Goal: Task Accomplishment & Management: Use online tool/utility

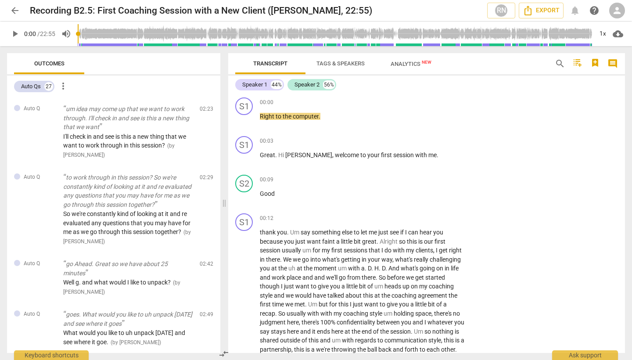
scroll to position [3588, 0]
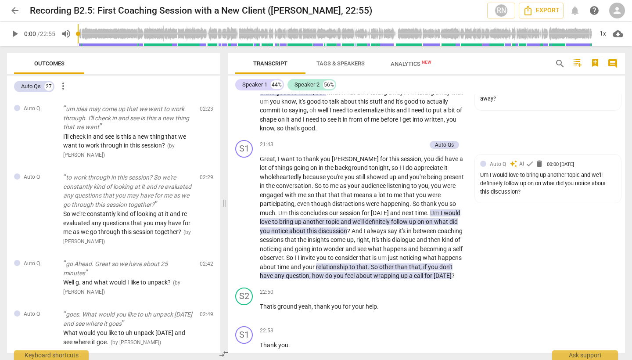
click at [13, 35] on span "play_arrow" at bounding box center [15, 34] width 11 height 11
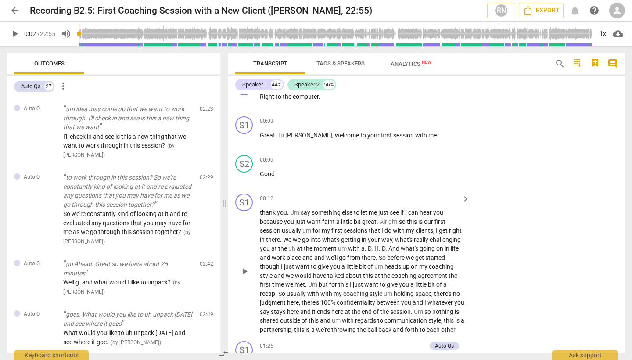
scroll to position [0, 0]
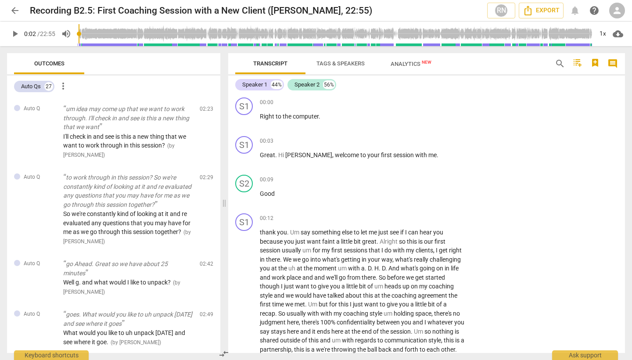
click at [14, 33] on span "play_arrow" at bounding box center [15, 34] width 11 height 11
click at [16, 32] on span "play_arrow" at bounding box center [15, 34] width 11 height 11
type input "2"
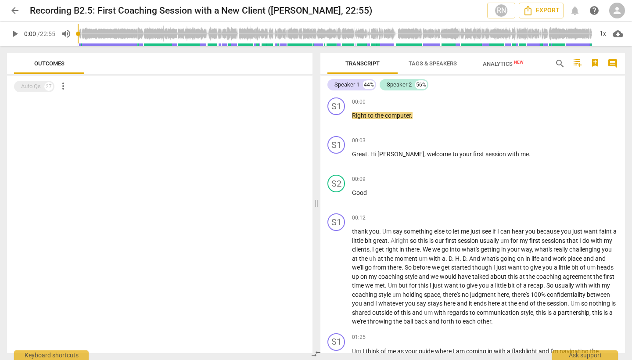
click at [17, 35] on span "play_arrow" at bounding box center [15, 34] width 11 height 11
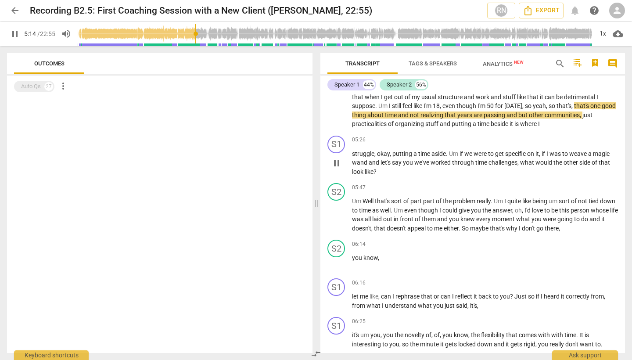
scroll to position [632, 0]
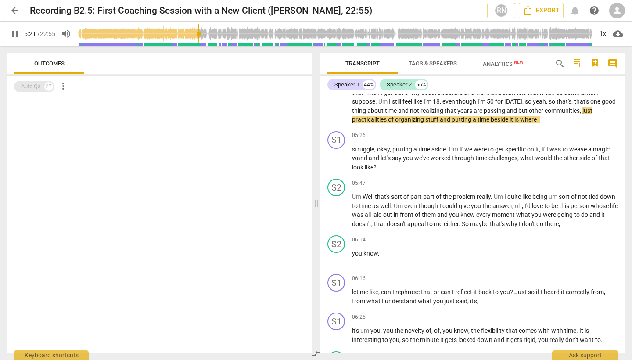
click at [32, 88] on div "Auto Qs" at bounding box center [31, 86] width 20 height 9
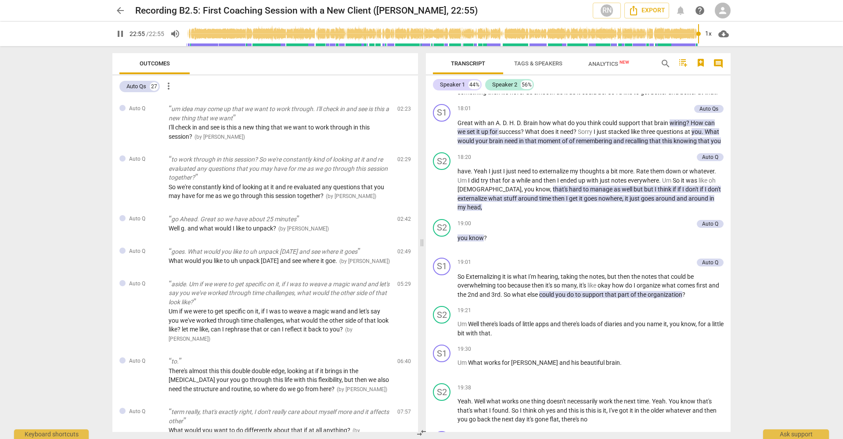
scroll to position [3107, 0]
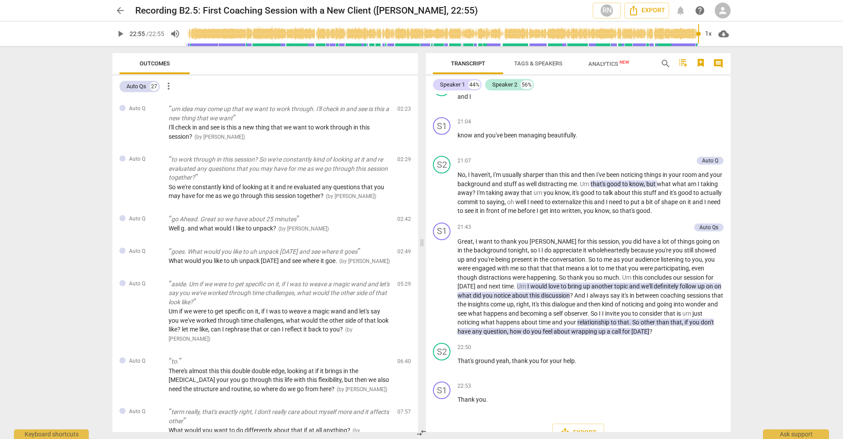
type input "1375"
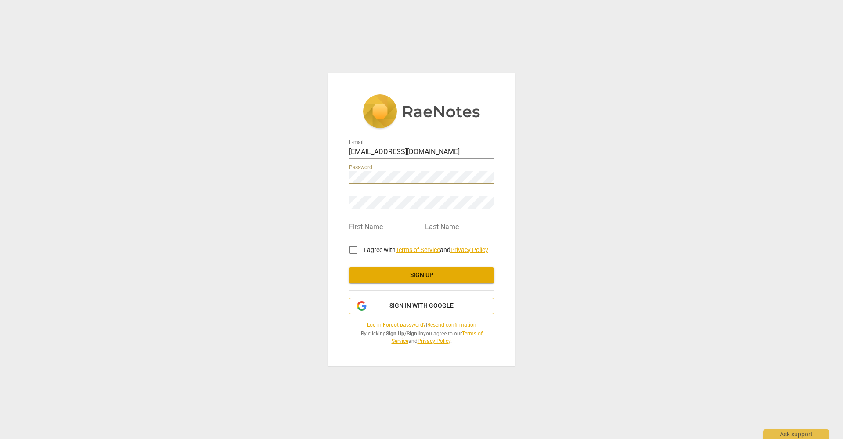
click at [574, 233] on div "E-mail charlotte.moore2@gmail.com Password Retype Password First Name Last Name…" at bounding box center [421, 219] width 843 height 439
type input "Charlotte"
type input "Moore"
click at [355, 253] on input "I agree with Terms of Service and Privacy Policy" at bounding box center [353, 249] width 21 height 21
checkbox input "true"
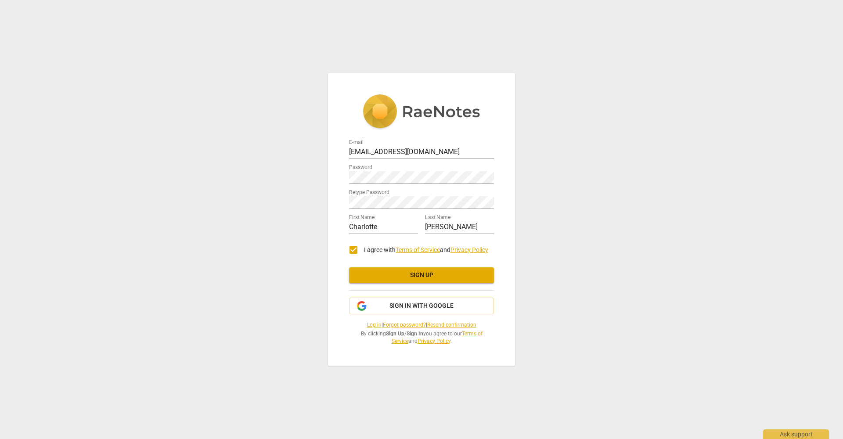
click at [402, 272] on span "Sign up" at bounding box center [421, 275] width 131 height 9
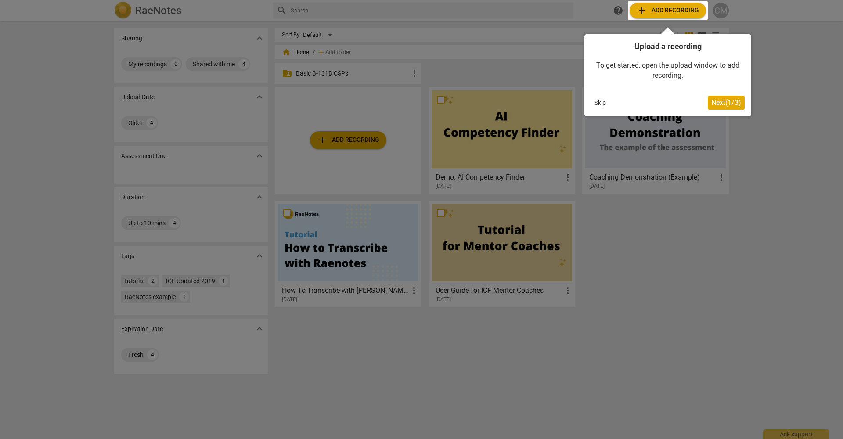
click at [726, 101] on span "Next ( 1 / 3 )" at bounding box center [726, 102] width 30 height 8
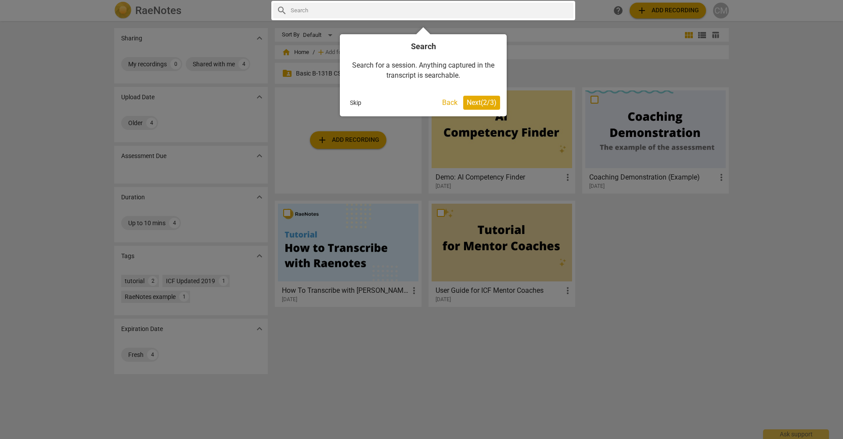
click at [473, 99] on span "Next ( 2 / 3 )" at bounding box center [482, 102] width 30 height 8
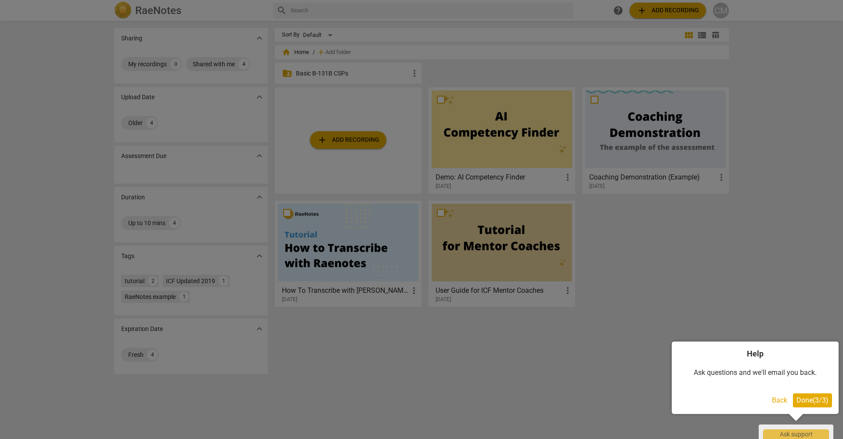
click at [817, 399] on span "Done ( 3 / 3 )" at bounding box center [812, 400] width 32 height 8
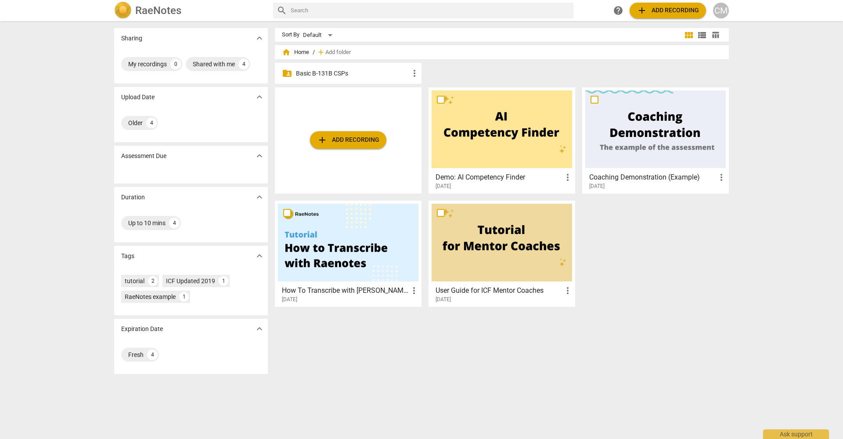
click at [335, 73] on p "Basic B-131B CSPs" at bounding box center [352, 73] width 113 height 9
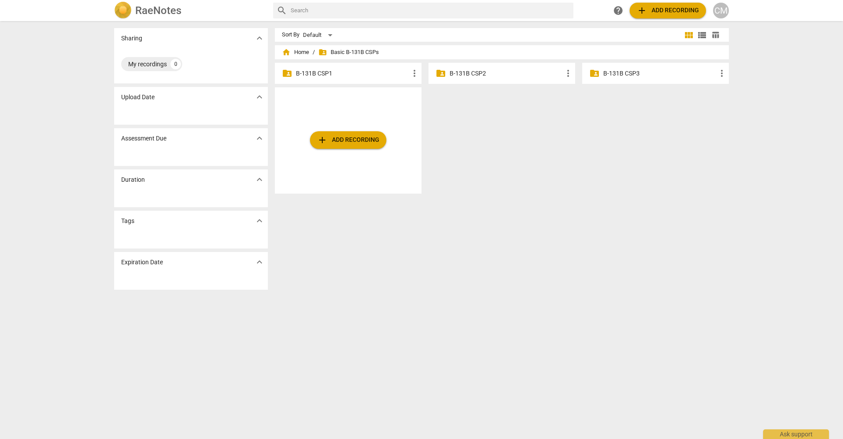
click at [321, 72] on p "B-131B CSP1" at bounding box center [352, 73] width 113 height 9
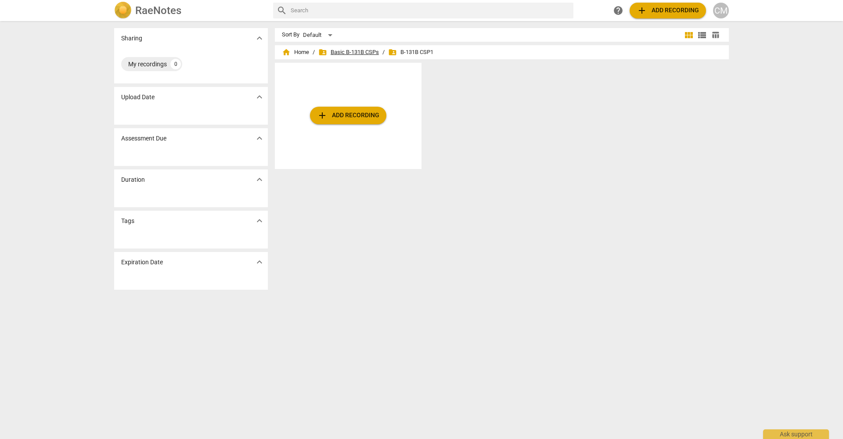
click at [357, 51] on span "folder_shared Basic B-131B CSPs" at bounding box center [348, 52] width 61 height 9
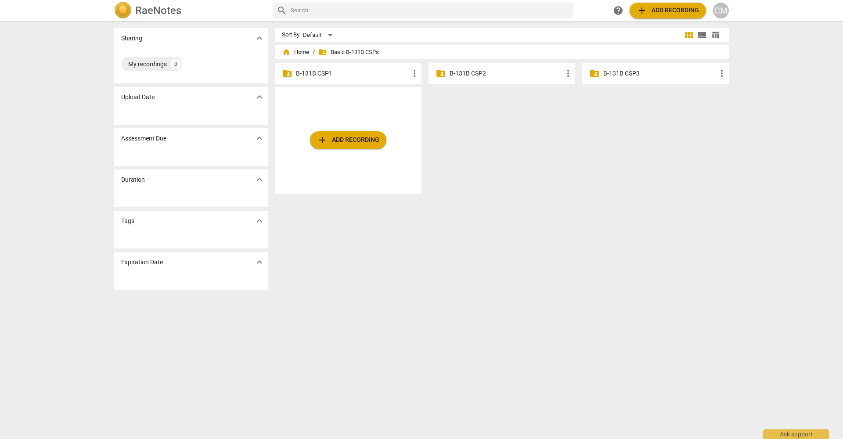
click at [317, 74] on p "B-131B CSP1" at bounding box center [352, 73] width 113 height 9
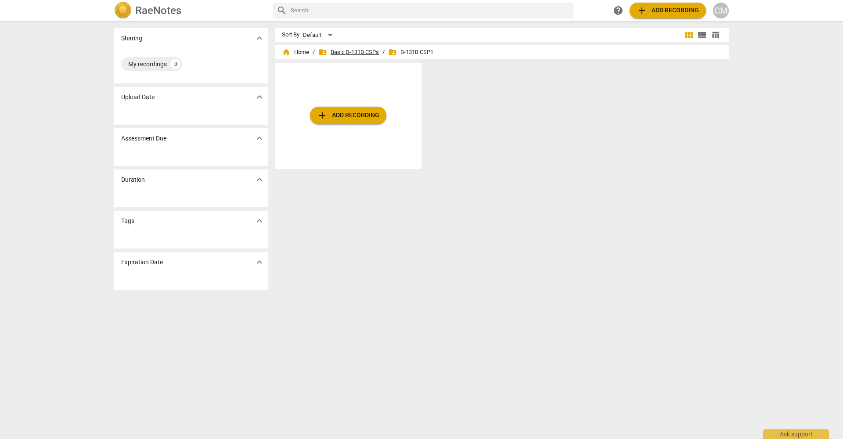
click at [338, 49] on span "folder_shared Basic B-131B CSPs" at bounding box center [348, 52] width 61 height 9
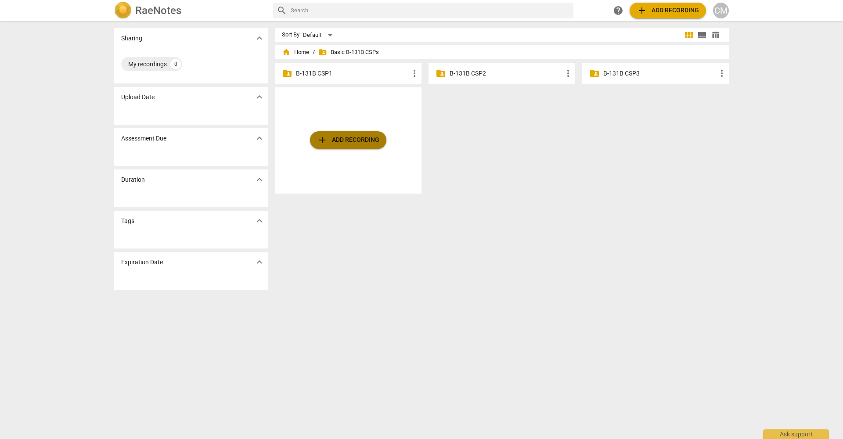
click at [325, 136] on span "add" at bounding box center [322, 140] width 11 height 11
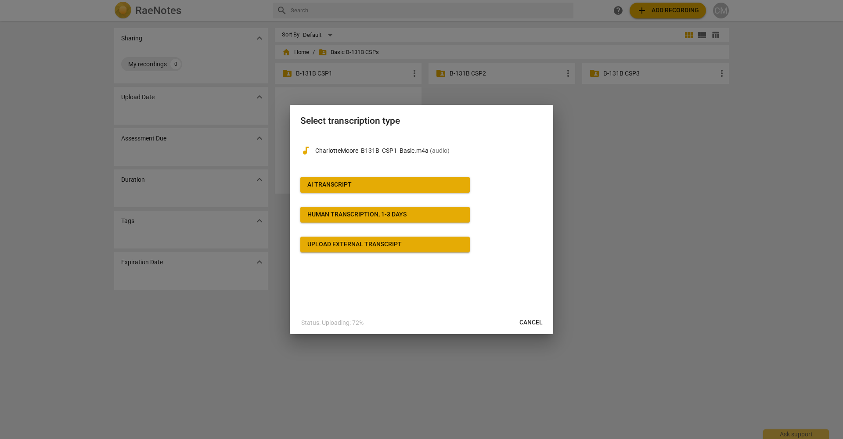
click at [386, 183] on span "AI Transcript" at bounding box center [384, 184] width 155 height 9
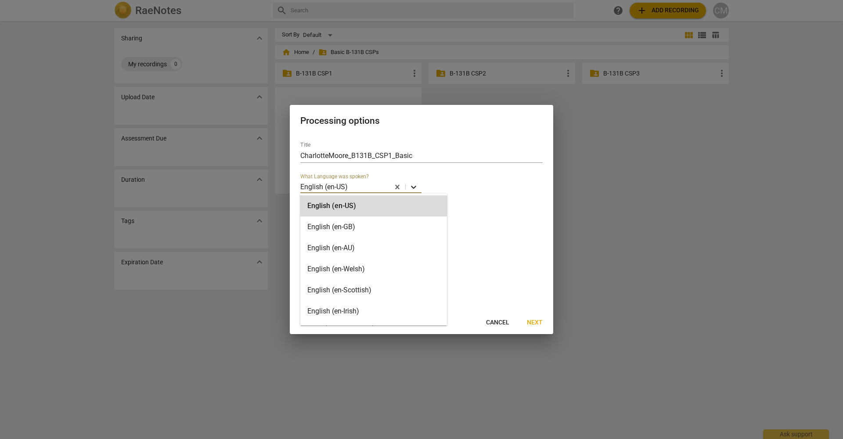
click at [415, 186] on icon at bounding box center [413, 187] width 5 height 3
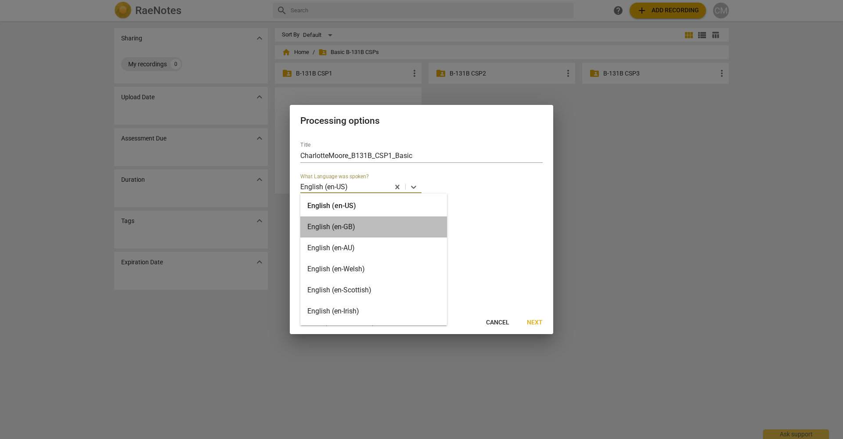
click at [391, 225] on div "English (en-GB)" at bounding box center [373, 226] width 147 height 21
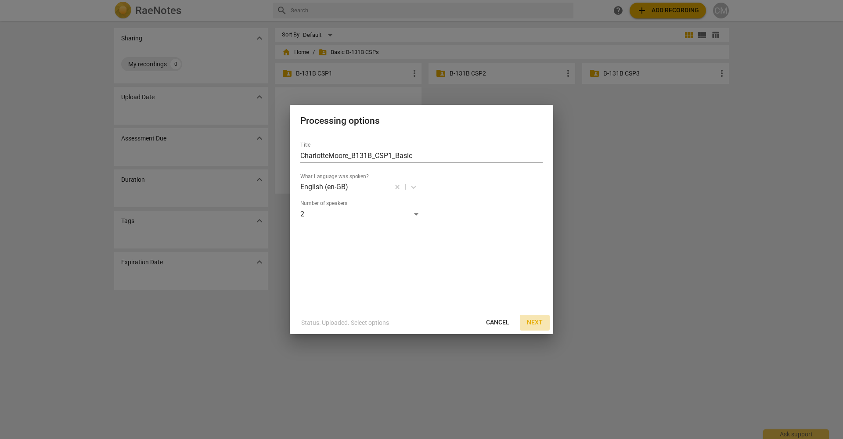
click at [529, 323] on span "Next" at bounding box center [535, 322] width 16 height 9
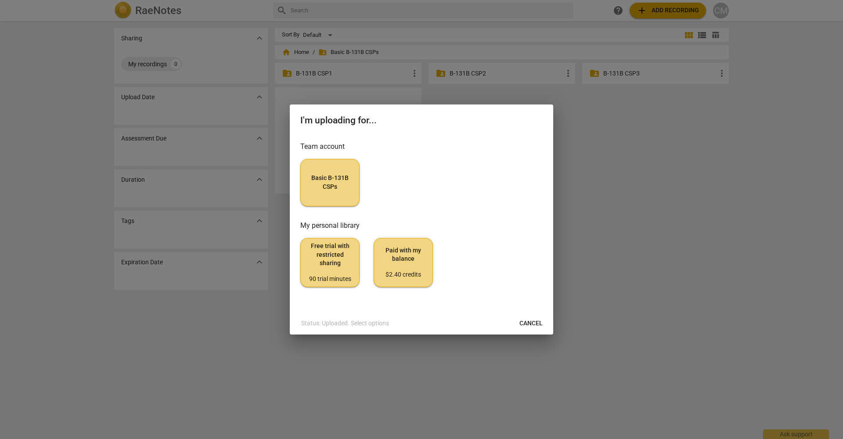
click at [541, 321] on span "Cancel" at bounding box center [530, 323] width 23 height 9
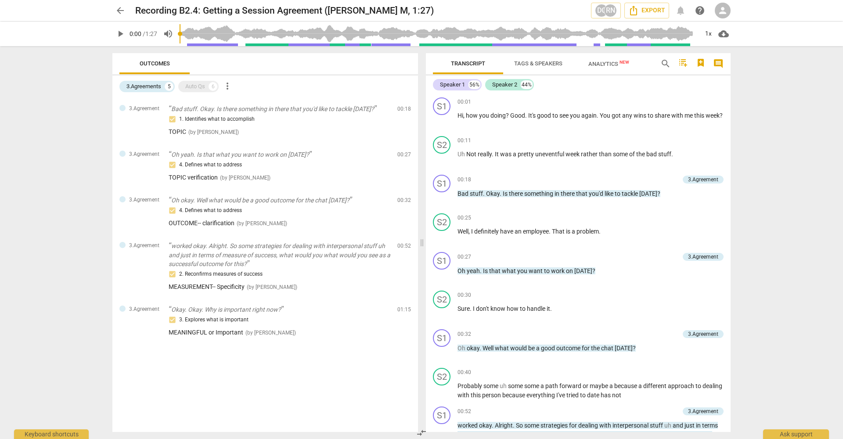
scroll to position [197, 0]
